Goal: Information Seeking & Learning: Learn about a topic

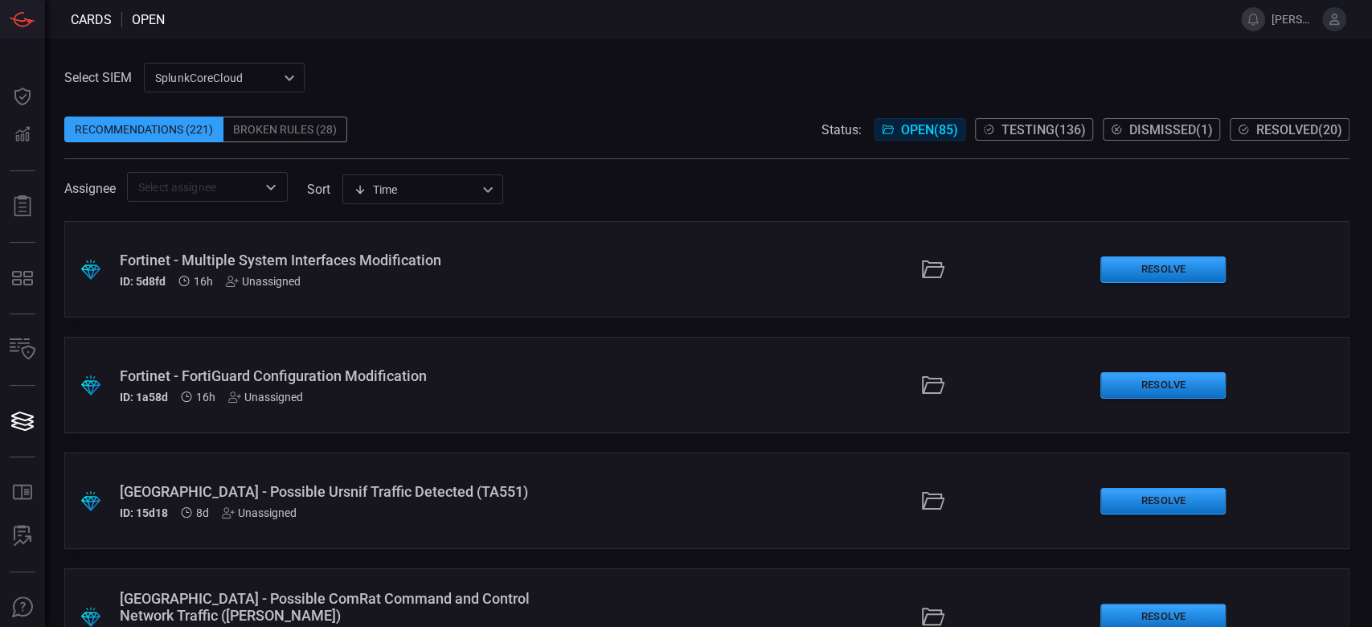
click at [269, 130] on div "Broken Rules (28)" at bounding box center [285, 130] width 124 height 26
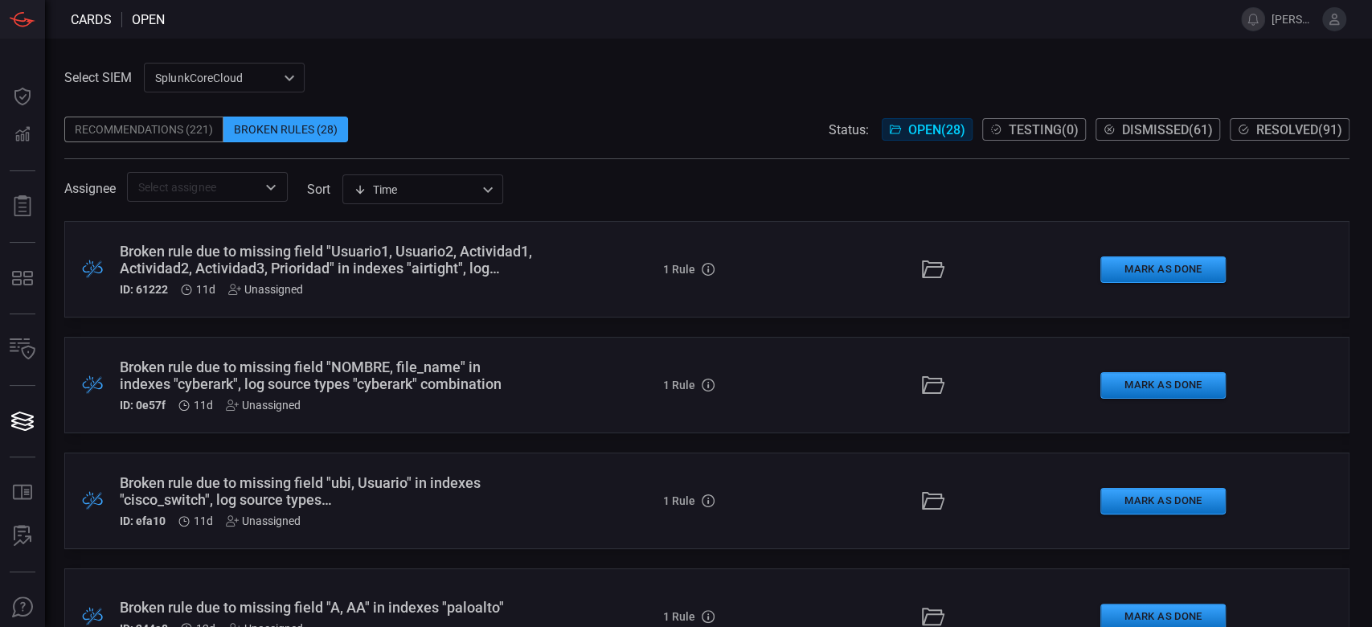
click at [444, 273] on div "Broken rule due to missing field "Usuario1, Usuario2, Actividad1, Actividad2, A…" at bounding box center [327, 260] width 414 height 34
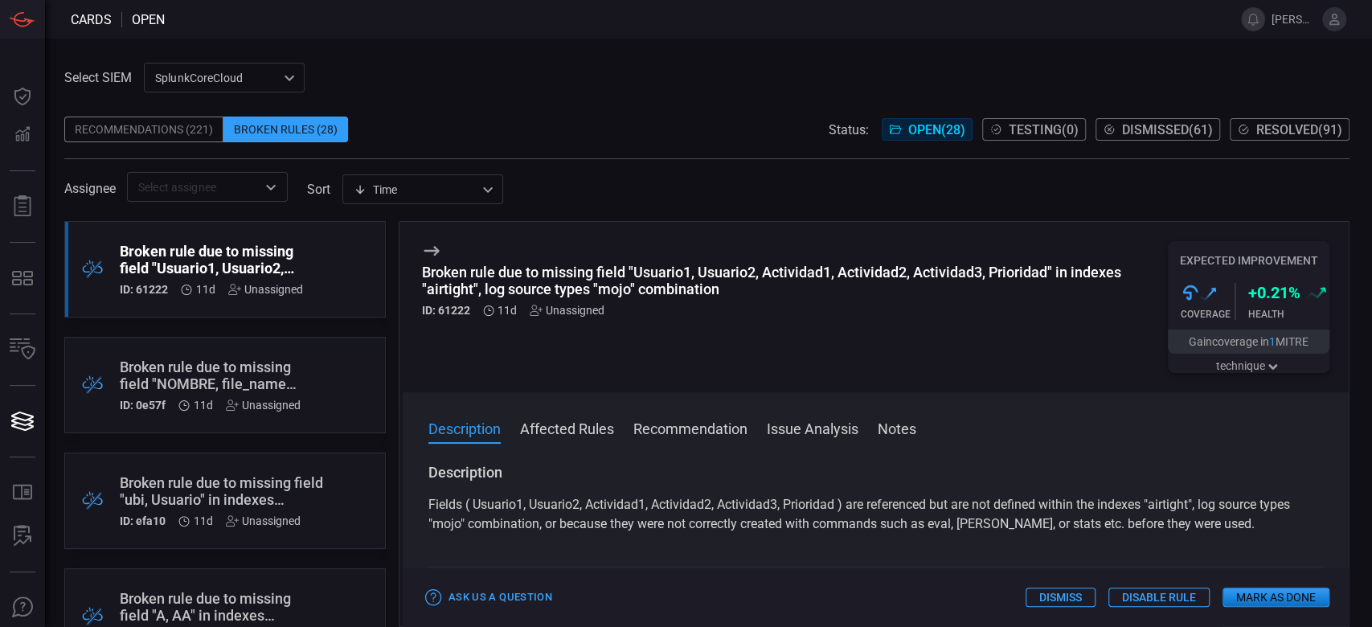
click at [727, 428] on button "Recommendation" at bounding box center [690, 427] width 114 height 19
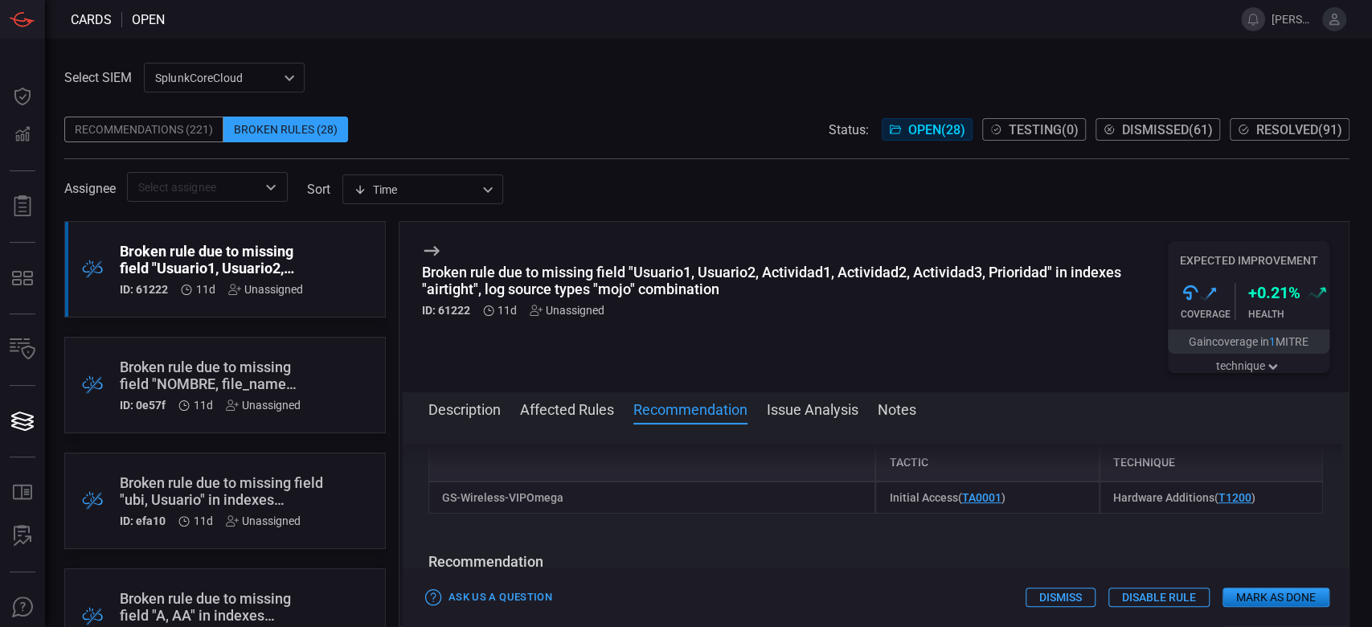
scroll to position [428, 0]
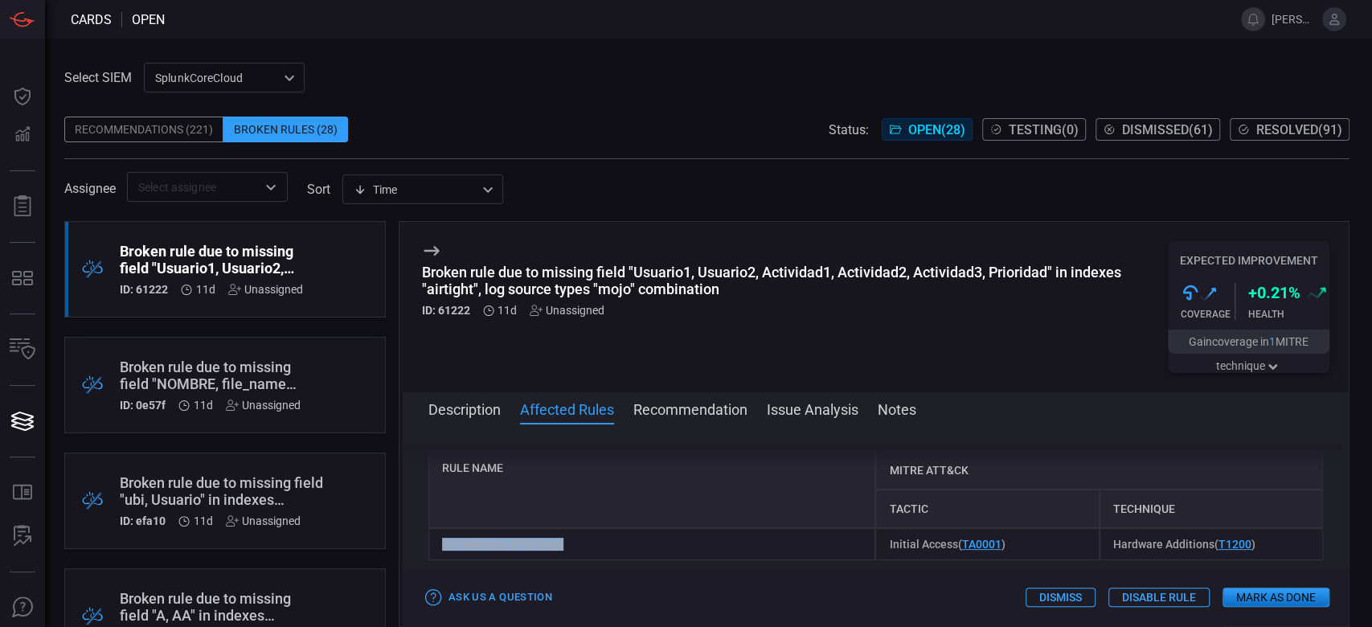
drag, startPoint x: 592, startPoint y: 556, endPoint x: 429, endPoint y: 539, distance: 163.2
click at [429, 539] on div "GS-Wireless-VIPOmega" at bounding box center [652, 544] width 448 height 32
copy div "GS-Wireless-VIPOmega"
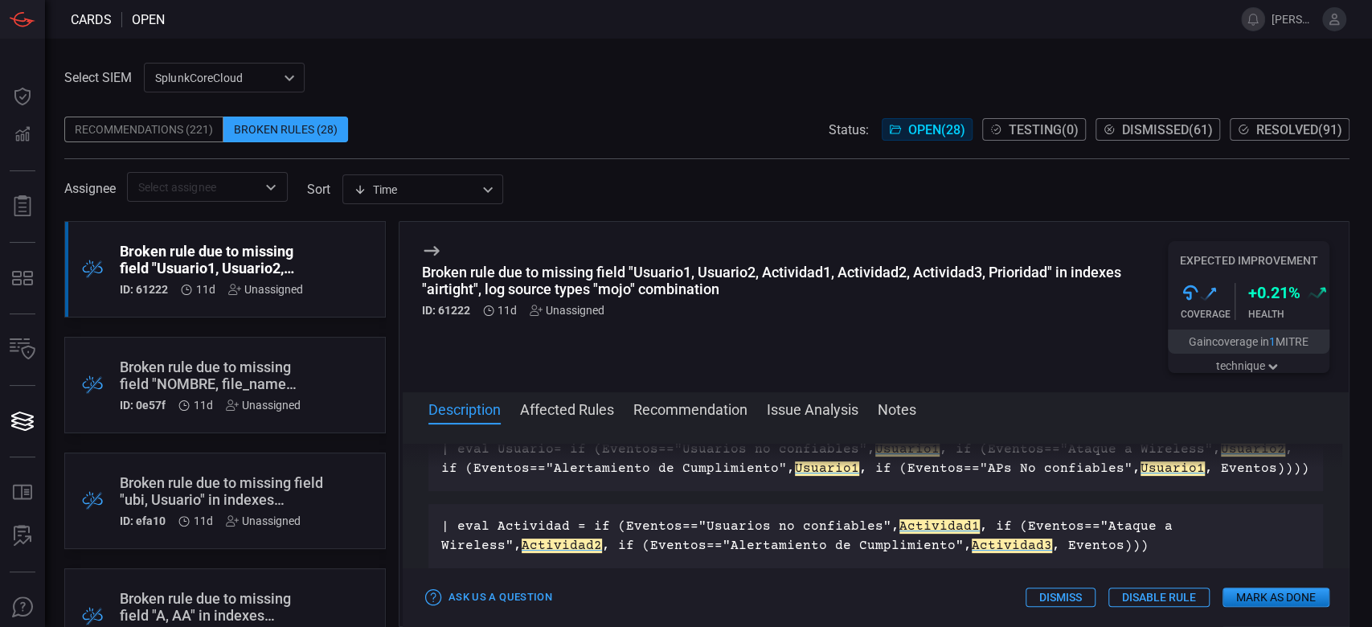
scroll to position [0, 0]
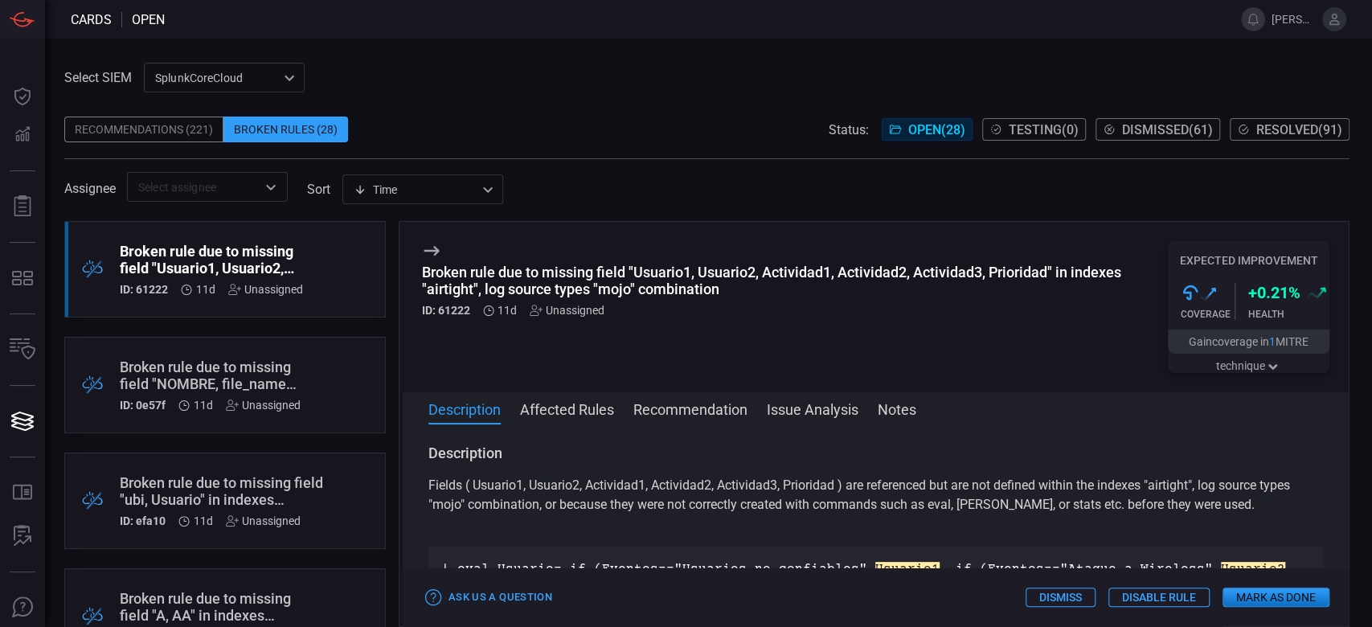
click at [579, 420] on span at bounding box center [876, 431] width 946 height 26
click at [572, 408] on button "Affected Rules" at bounding box center [567, 408] width 94 height 19
